Goal: Find specific page/section: Find specific page/section

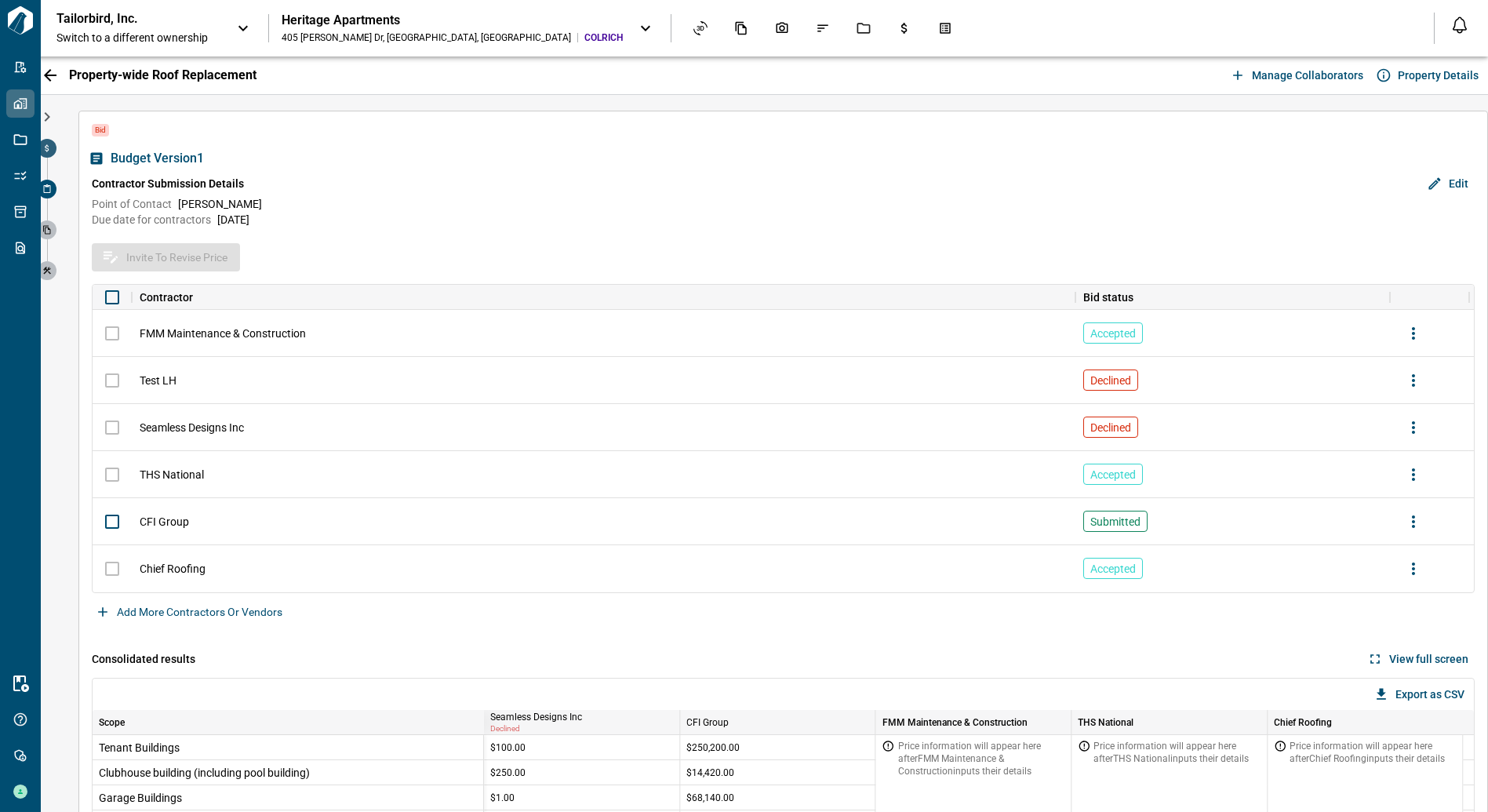
click at [54, 153] on span at bounding box center [47, 148] width 19 height 19
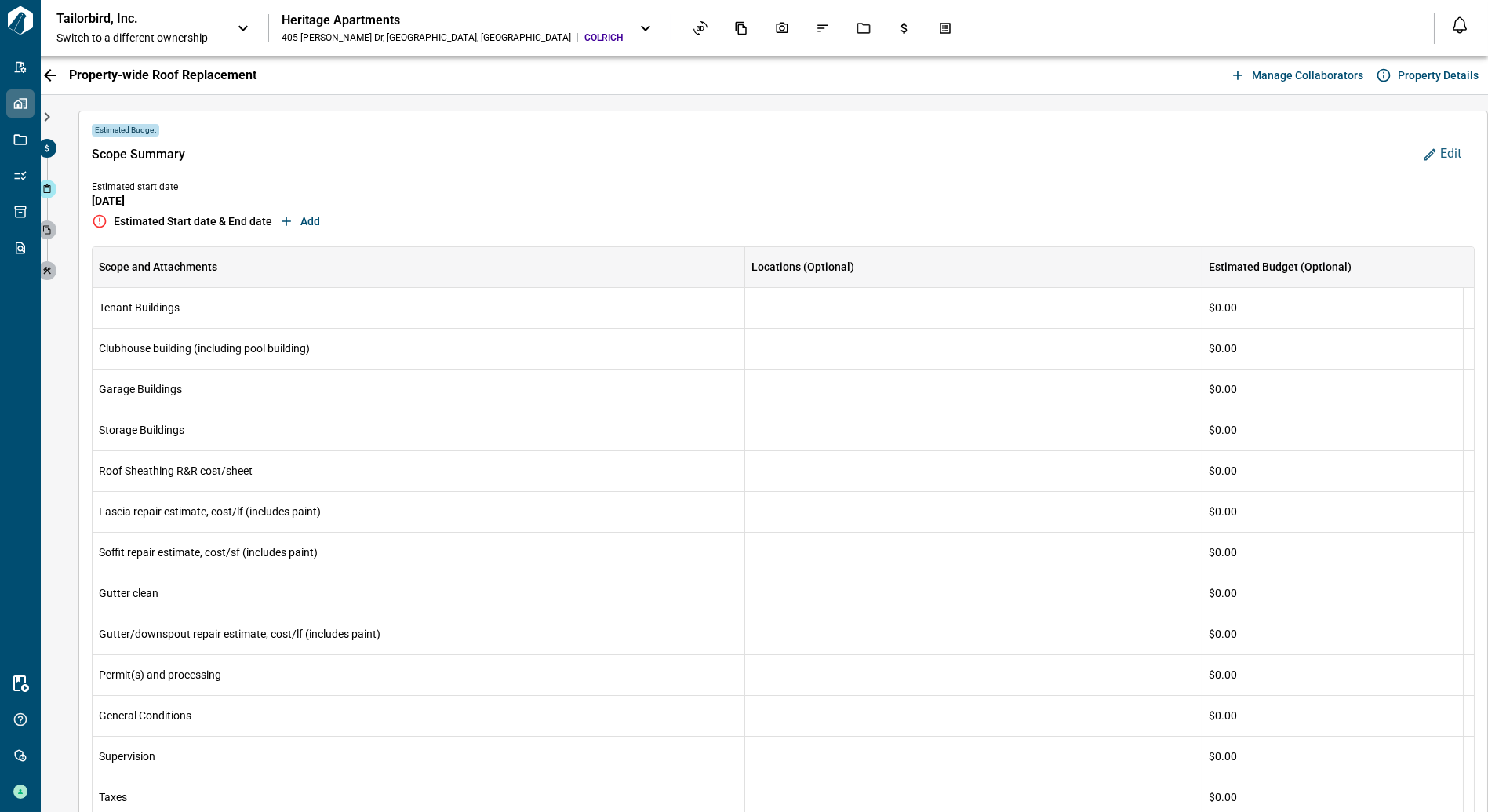
click at [52, 151] on span at bounding box center [47, 148] width 19 height 19
click at [49, 186] on icon at bounding box center [48, 189] width 7 height 9
